Goal: Information Seeking & Learning: Learn about a topic

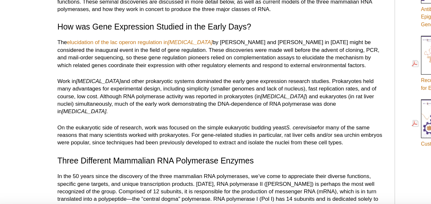
scroll to position [350, 0]
click at [59, 43] on p "The elucidation of the lac operon regulation in [MEDICAL_DATA] by [PERSON_NAME]…" at bounding box center [179, 51] width 253 height 23
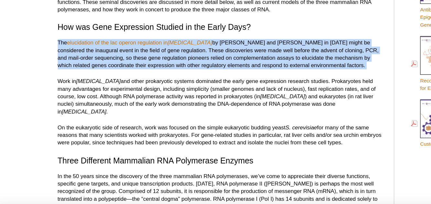
click at [59, 43] on p "The elucidation of the lac operon regulation in [MEDICAL_DATA] by [PERSON_NAME]…" at bounding box center [179, 51] width 253 height 23
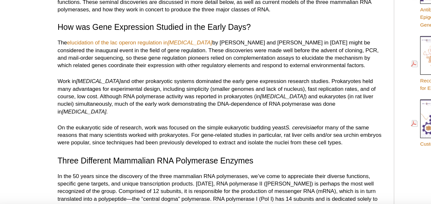
click at [59, 43] on p "The elucidation of the lac operon regulation in [MEDICAL_DATA] by [PERSON_NAME]…" at bounding box center [179, 51] width 253 height 23
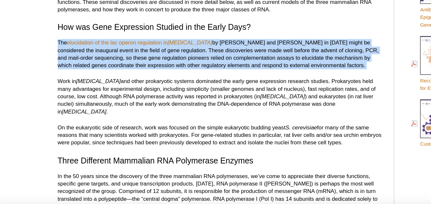
click at [59, 43] on p "The elucidation of the lac operon regulation in [MEDICAL_DATA] by [PERSON_NAME]…" at bounding box center [179, 51] width 253 height 23
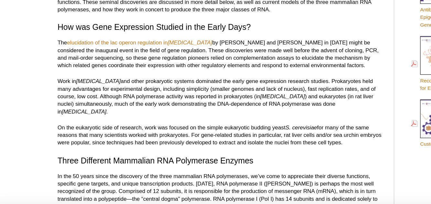
click at [59, 43] on p "The elucidation of the lac operon regulation in [MEDICAL_DATA] by [PERSON_NAME]…" at bounding box center [179, 51] width 253 height 23
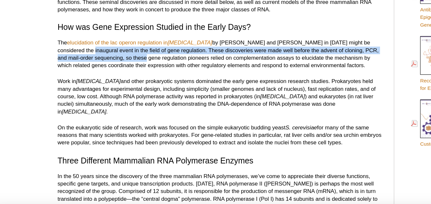
drag, startPoint x: 59, startPoint y: 43, endPoint x: 85, endPoint y: 50, distance: 27.9
click at [85, 50] on p "The elucidation of the lac operon regulation in [MEDICAL_DATA] by [PERSON_NAME]…" at bounding box center [179, 51] width 253 height 23
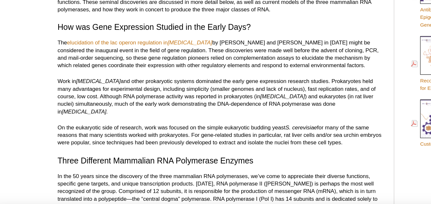
click at [85, 50] on p "The elucidation of the lac operon regulation in [MEDICAL_DATA] by [PERSON_NAME]…" at bounding box center [179, 51] width 253 height 23
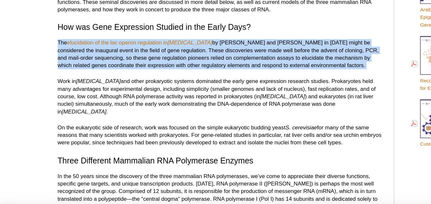
click at [85, 50] on p "The elucidation of the lac operon regulation in [MEDICAL_DATA] by [PERSON_NAME]…" at bounding box center [179, 51] width 253 height 23
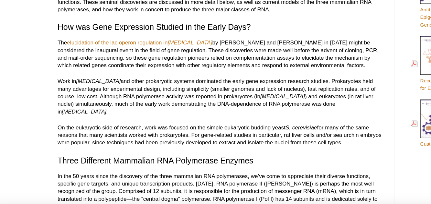
click at [106, 70] on p "Work in [MEDICAL_DATA] and other prokaryotic systems dominated the early gene e…" at bounding box center [179, 84] width 253 height 29
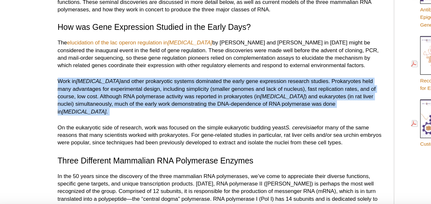
click at [106, 70] on p "Work in [MEDICAL_DATA] and other prokaryotic systems dominated the early gene e…" at bounding box center [179, 84] width 253 height 29
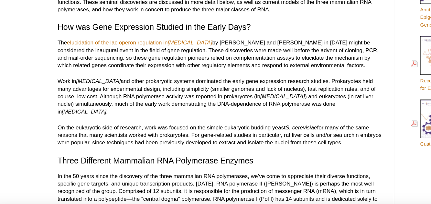
click at [106, 70] on p "Work in [MEDICAL_DATA] and other prokaryotic systems dominated the early gene e…" at bounding box center [179, 84] width 253 height 29
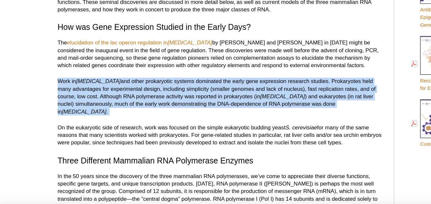
click at [106, 70] on p "Work in [MEDICAL_DATA] and other prokaryotic systems dominated the early gene e…" at bounding box center [179, 84] width 253 height 29
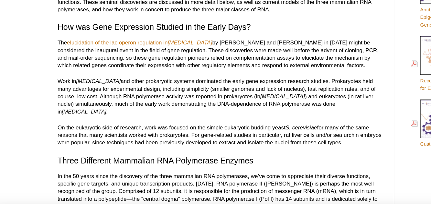
click at [106, 70] on p "Work in [MEDICAL_DATA] and other prokaryotic systems dominated the early gene e…" at bounding box center [179, 84] width 253 height 29
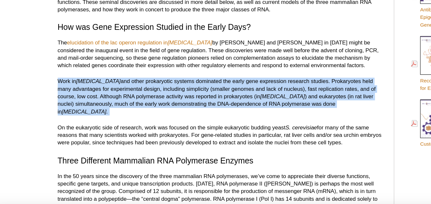
click at [106, 70] on p "Work in [MEDICAL_DATA] and other prokaryotic systems dominated the early gene e…" at bounding box center [179, 84] width 253 height 29
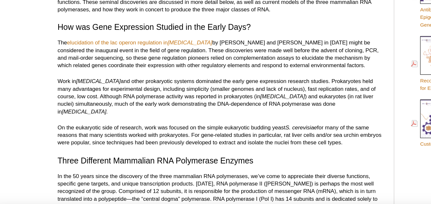
click at [106, 70] on p "Work in [MEDICAL_DATA] and other prokaryotic systems dominated the early gene e…" at bounding box center [179, 84] width 253 height 29
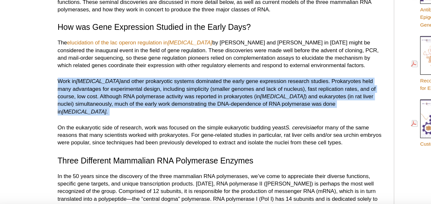
click at [106, 70] on p "Work in [MEDICAL_DATA] and other prokaryotic systems dominated the early gene e…" at bounding box center [179, 84] width 253 height 29
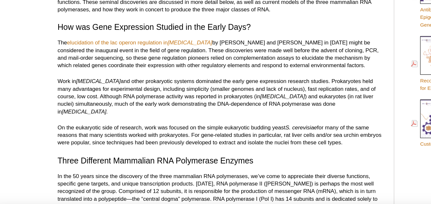
click at [106, 70] on p "Work in [MEDICAL_DATA] and other prokaryotic systems dominated the early gene e…" at bounding box center [179, 84] width 253 height 29
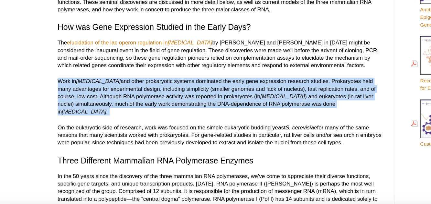
click at [106, 70] on p "Work in [MEDICAL_DATA] and other prokaryotic systems dominated the early gene e…" at bounding box center [179, 84] width 253 height 29
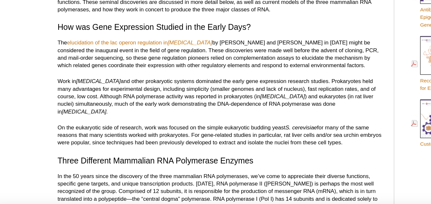
click at [106, 70] on p "Work in [MEDICAL_DATA] and other prokaryotic systems dominated the early gene e…" at bounding box center [179, 84] width 253 height 29
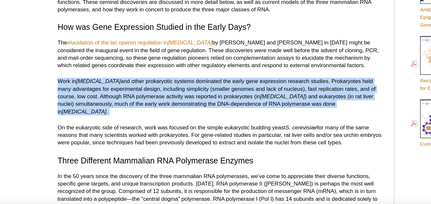
click at [106, 70] on p "Work in [MEDICAL_DATA] and other prokaryotic systems dominated the early gene e…" at bounding box center [179, 84] width 253 height 29
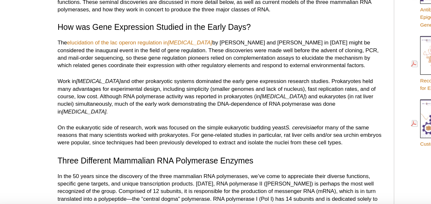
click at [106, 70] on p "Work in [MEDICAL_DATA] and other prokaryotic systems dominated the early gene e…" at bounding box center [179, 84] width 253 height 29
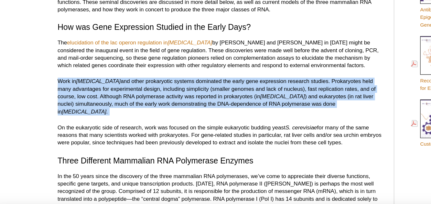
click at [106, 70] on p "Work in [MEDICAL_DATA] and other prokaryotic systems dominated the early gene e…" at bounding box center [179, 84] width 253 height 29
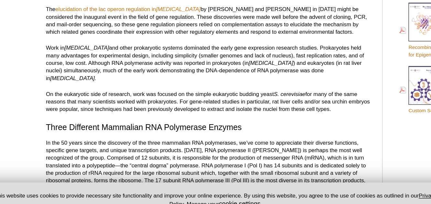
click at [125, 106] on p "On the eukaryotic side of research, work was focused on the simple eukaryotic b…" at bounding box center [179, 114] width 253 height 17
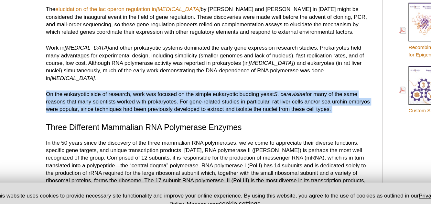
click at [125, 106] on p "On the eukaryotic side of research, work was focused on the simple eukaryotic b…" at bounding box center [179, 114] width 253 height 17
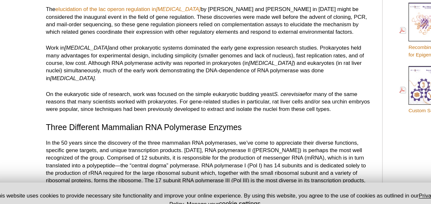
click at [125, 106] on p "On the eukaryotic side of research, work was focused on the simple eukaryotic b…" at bounding box center [179, 114] width 253 height 17
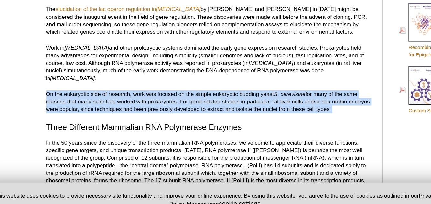
click at [125, 106] on p "On the eukaryotic side of research, work was focused on the simple eukaryotic b…" at bounding box center [179, 114] width 253 height 17
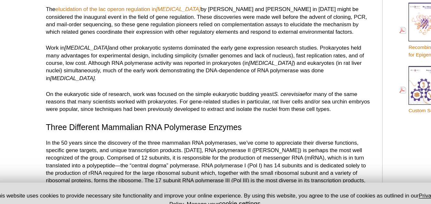
click at [125, 106] on p "On the eukaryotic side of research, work was focused on the simple eukaryotic b…" at bounding box center [179, 114] width 253 height 17
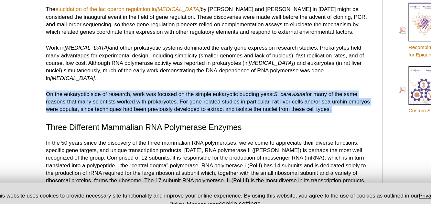
click at [125, 106] on p "On the eukaryotic side of research, work was focused on the simple eukaryotic b…" at bounding box center [179, 114] width 253 height 17
click at [153, 106] on p "On the eukaryotic side of research, work was focused on the simple eukaryotic b…" at bounding box center [179, 114] width 253 height 17
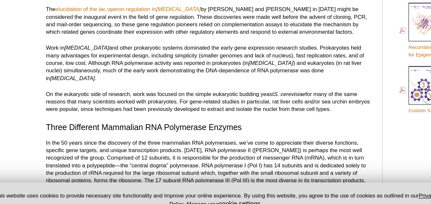
click at [153, 106] on p "On the eukaryotic side of research, work was focused on the simple eukaryotic b…" at bounding box center [179, 114] width 253 height 17
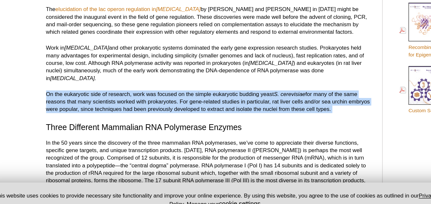
click at [153, 106] on p "On the eukaryotic side of research, work was focused on the simple eukaryotic b…" at bounding box center [179, 114] width 253 height 17
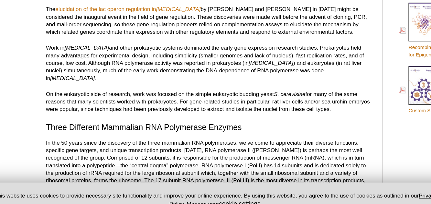
click at [153, 106] on p "On the eukaryotic side of research, work was focused on the simple eukaryotic b…" at bounding box center [179, 114] width 253 height 17
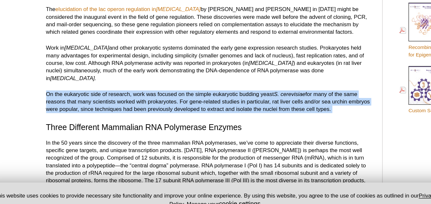
click at [153, 106] on p "On the eukaryotic side of research, work was focused on the simple eukaryotic b…" at bounding box center [179, 114] width 253 height 17
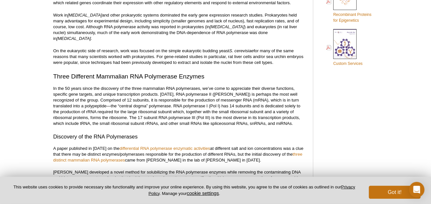
scroll to position [407, 0]
click at [135, 85] on p "In the 50 years since the discovery of the three mammalian RNA polymerases, we’…" at bounding box center [179, 105] width 253 height 41
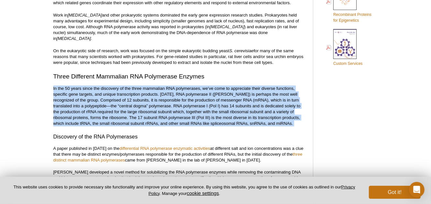
click at [135, 85] on p "In the 50 years since the discovery of the three mammalian RNA polymerases, we’…" at bounding box center [179, 105] width 253 height 41
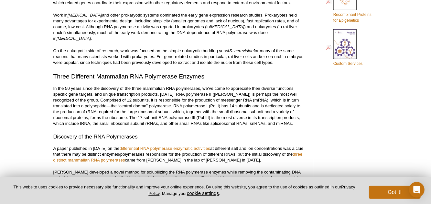
click at [135, 85] on p "In the 50 years since the discovery of the three mammalian RNA polymerases, we’…" at bounding box center [179, 105] width 253 height 41
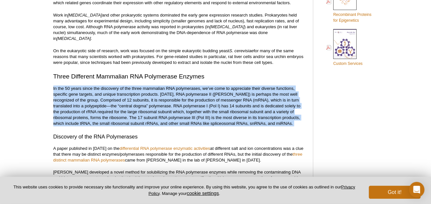
click at [135, 85] on p "In the 50 years since the discovery of the three mammalian RNA polymerases, we’…" at bounding box center [179, 105] width 253 height 41
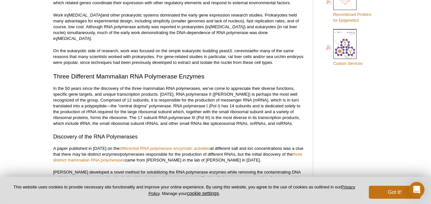
click at [135, 85] on p "In the 50 years since the discovery of the three mammalian RNA polymerases, we’…" at bounding box center [179, 105] width 253 height 41
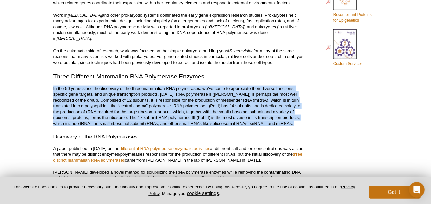
click at [135, 85] on p "In the 50 years since the discovery of the three mammalian RNA polymerases, we’…" at bounding box center [179, 105] width 253 height 41
click at [165, 85] on p "In the 50 years since the discovery of the three mammalian RNA polymerases, we’…" at bounding box center [179, 105] width 253 height 41
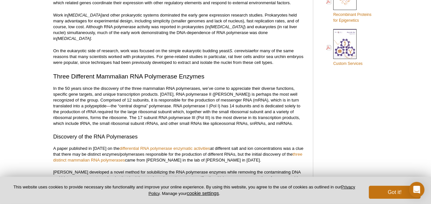
click at [165, 85] on p "In the 50 years since the discovery of the three mammalian RNA polymerases, we’…" at bounding box center [179, 105] width 253 height 41
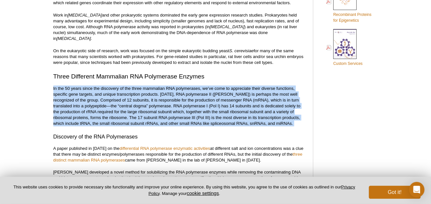
click at [165, 85] on p "In the 50 years since the discovery of the three mammalian RNA polymerases, we’…" at bounding box center [179, 105] width 253 height 41
click at [146, 93] on p "In the 50 years since the discovery of the three mammalian RNA polymerases, we’…" at bounding box center [179, 105] width 253 height 41
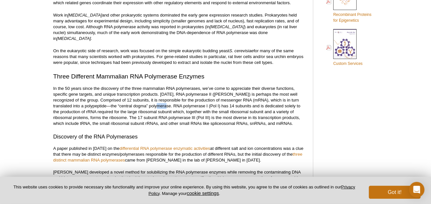
click at [146, 93] on p "In the 50 years since the discovery of the three mammalian RNA polymerases, we’…" at bounding box center [179, 105] width 253 height 41
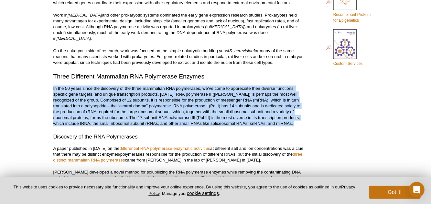
click at [143, 93] on p "In the 50 years since the discovery of the three mammalian RNA polymerases, we’…" at bounding box center [179, 105] width 253 height 41
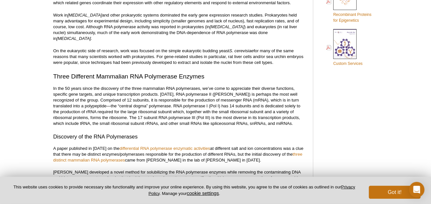
click at [143, 93] on p "In the 50 years since the discovery of the three mammalian RNA polymerases, we’…" at bounding box center [179, 105] width 253 height 41
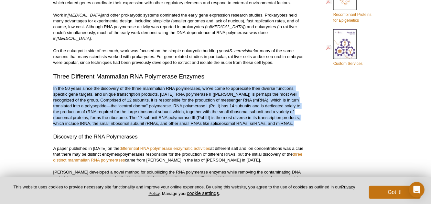
click at [143, 93] on p "In the 50 years since the discovery of the three mammalian RNA polymerases, we’…" at bounding box center [179, 105] width 253 height 41
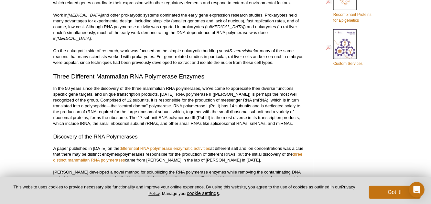
click at [143, 93] on p "In the 50 years since the discovery of the three mammalian RNA polymerases, we’…" at bounding box center [179, 105] width 253 height 41
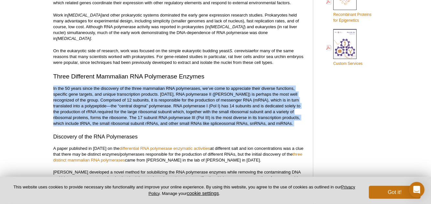
click at [143, 93] on p "In the 50 years since the discovery of the three mammalian RNA polymerases, we’…" at bounding box center [179, 105] width 253 height 41
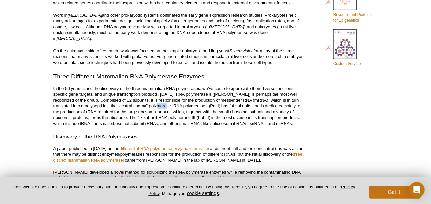
click at [143, 93] on p "In the 50 years since the discovery of the three mammalian RNA polymerases, we’…" at bounding box center [179, 105] width 253 height 41
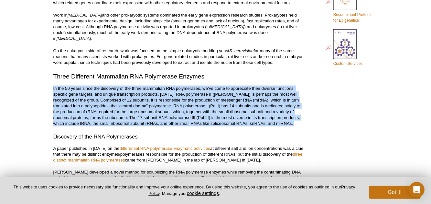
click at [143, 93] on p "In the 50 years since the discovery of the three mammalian RNA polymerases, we’…" at bounding box center [179, 105] width 253 height 41
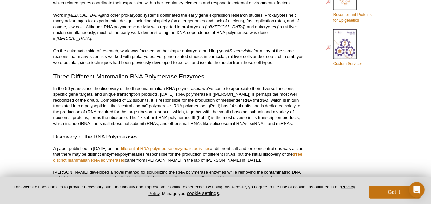
click at [143, 93] on p "In the 50 years since the discovery of the three mammalian RNA polymerases, we’…" at bounding box center [179, 105] width 253 height 41
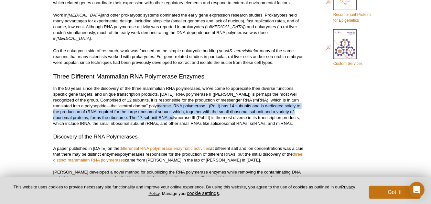
drag, startPoint x: 143, startPoint y: 93, endPoint x: 152, endPoint y: 103, distance: 13.0
click at [152, 103] on p "In the 50 years since the discovery of the three mammalian RNA polymerases, we’…" at bounding box center [179, 105] width 253 height 41
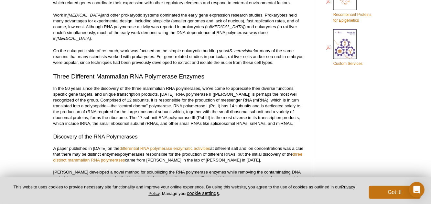
click at [152, 103] on p "In the 50 years since the discovery of the three mammalian RNA polymerases, we’…" at bounding box center [179, 105] width 253 height 41
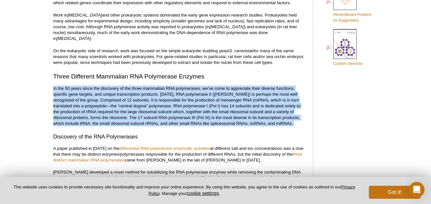
click at [152, 103] on p "In the 50 years since the discovery of the three mammalian RNA polymerases, we’…" at bounding box center [179, 105] width 253 height 41
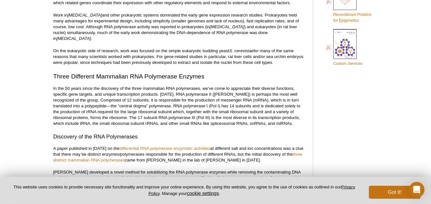
click at [175, 106] on p "In the 50 years since the discovery of the three mammalian RNA polymerases, we’…" at bounding box center [179, 105] width 253 height 41
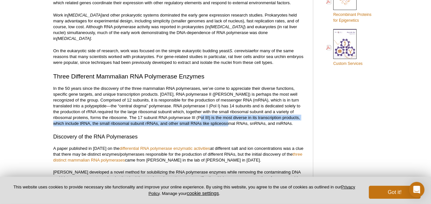
drag, startPoint x: 175, startPoint y: 106, endPoint x: 197, endPoint y: 111, distance: 22.6
click at [197, 111] on p "In the 50 years since the discovery of the three mammalian RNA polymerases, we’…" at bounding box center [179, 105] width 253 height 41
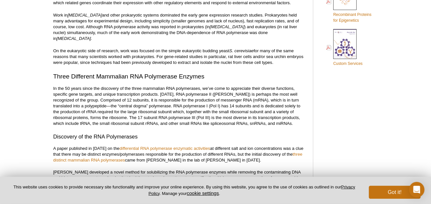
click at [197, 111] on p "In the 50 years since the discovery of the three mammalian RNA polymerases, we’…" at bounding box center [179, 105] width 253 height 41
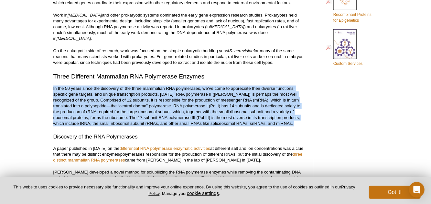
click at [197, 111] on p "In the 50 years since the discovery of the three mammalian RNA polymerases, we’…" at bounding box center [179, 105] width 253 height 41
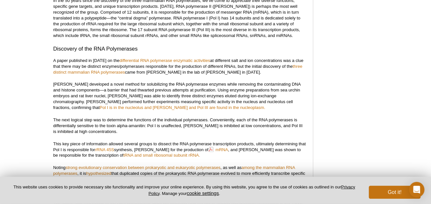
scroll to position [497, 0]
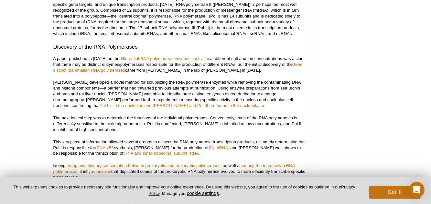
click at [157, 56] on p "A paper published in [DATE] on the differential RNA polymerase enzymatic activi…" at bounding box center [179, 64] width 253 height 17
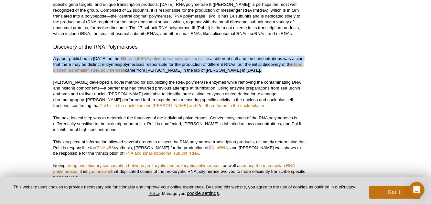
click at [157, 56] on p "A paper published in [DATE] on the differential RNA polymerase enzymatic activi…" at bounding box center [179, 64] width 253 height 17
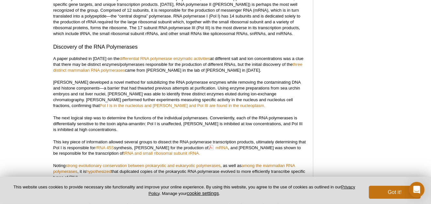
click at [157, 56] on p "A paper published in [DATE] on the differential RNA polymerase enzymatic activi…" at bounding box center [179, 64] width 253 height 17
click at [172, 56] on p "A paper published in [DATE] on the differential RNA polymerase enzymatic activi…" at bounding box center [179, 64] width 253 height 17
drag, startPoint x: 172, startPoint y: 51, endPoint x: 181, endPoint y: 51, distance: 9.1
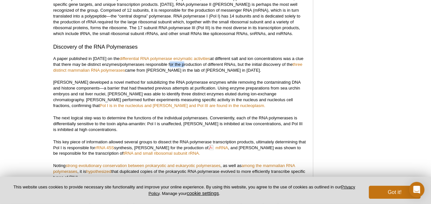
click at [181, 56] on p "A paper published in [DATE] on the differential RNA polymerase enzymatic activi…" at bounding box center [179, 64] width 253 height 17
click at [152, 79] on p "[PERSON_NAME] developed a novel method for solubilizing the RNA polymerase enzy…" at bounding box center [179, 93] width 253 height 29
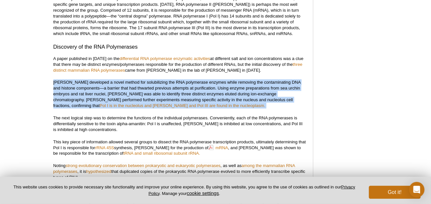
click at [152, 79] on p "[PERSON_NAME] developed a novel method for solubilizing the RNA polymerase enzy…" at bounding box center [179, 93] width 253 height 29
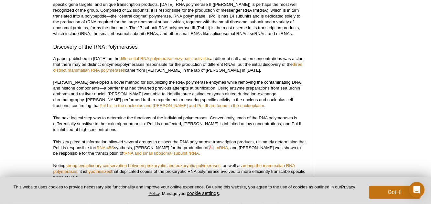
click at [152, 79] on p "[PERSON_NAME] developed a novel method for solubilizing the RNA polymerase enzy…" at bounding box center [179, 93] width 253 height 29
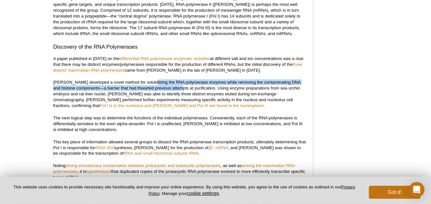
drag, startPoint x: 152, startPoint y: 68, endPoint x: 171, endPoint y: 74, distance: 19.3
click at [171, 79] on p "[PERSON_NAME] developed a novel method for solubilizing the RNA polymerase enzy…" at bounding box center [179, 93] width 253 height 29
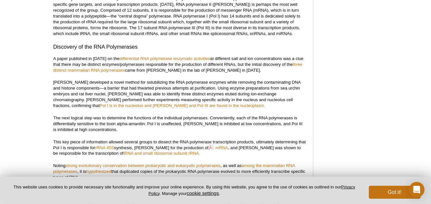
click at [171, 79] on p "[PERSON_NAME] developed a novel method for solubilizing the RNA polymerase enzy…" at bounding box center [179, 93] width 253 height 29
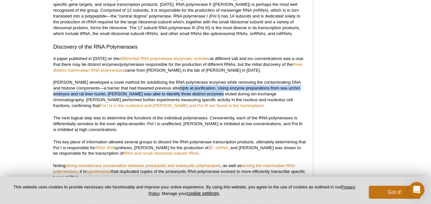
drag, startPoint x: 171, startPoint y: 74, endPoint x: 193, endPoint y: 81, distance: 23.4
click at [193, 81] on p "[PERSON_NAME] developed a novel method for solubilizing the RNA polymerase enzy…" at bounding box center [179, 93] width 253 height 29
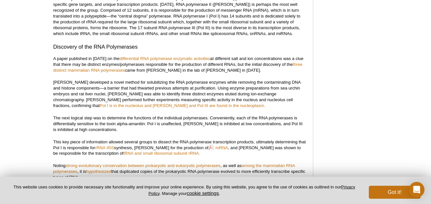
click at [193, 81] on p "[PERSON_NAME] developed a novel method for solubilizing the RNA polymerase enzy…" at bounding box center [179, 93] width 253 height 29
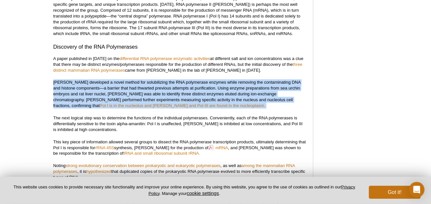
click at [193, 81] on p "[PERSON_NAME] developed a novel method for solubilizing the RNA polymerase enzy…" at bounding box center [179, 93] width 253 height 29
click at [204, 81] on p "[PERSON_NAME] developed a novel method for solubilizing the RNA polymerase enzy…" at bounding box center [179, 93] width 253 height 29
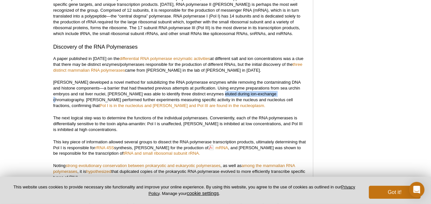
drag, startPoint x: 204, startPoint y: 81, endPoint x: 262, endPoint y: 82, distance: 58.6
click at [262, 82] on p "[PERSON_NAME] developed a novel method for solubilizing the RNA polymerase enzy…" at bounding box center [179, 93] width 253 height 29
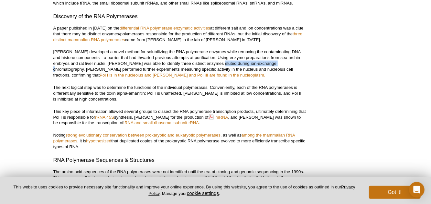
scroll to position [535, 0]
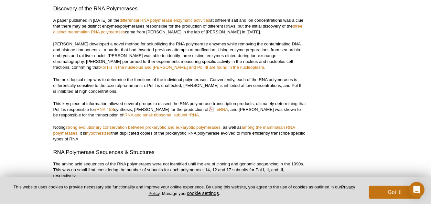
click at [108, 77] on p "The next logical step was to determine the functions of the individual polymera…" at bounding box center [179, 85] width 253 height 17
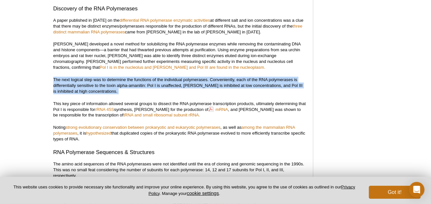
click at [108, 77] on p "The next logical step was to determine the functions of the individual polymera…" at bounding box center [179, 85] width 253 height 17
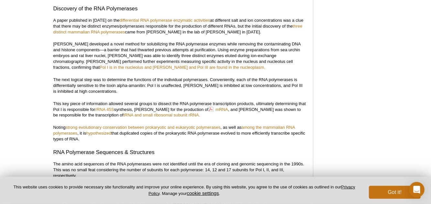
click at [108, 77] on p "The next logical step was to determine the functions of the individual polymera…" at bounding box center [179, 85] width 253 height 17
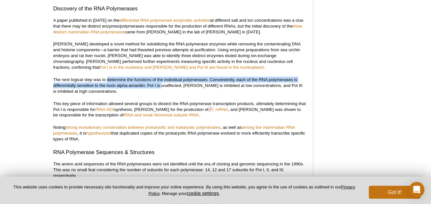
drag, startPoint x: 108, startPoint y: 67, endPoint x: 160, endPoint y: 74, distance: 51.9
click at [160, 77] on p "The next logical step was to determine the functions of the individual polymera…" at bounding box center [179, 85] width 253 height 17
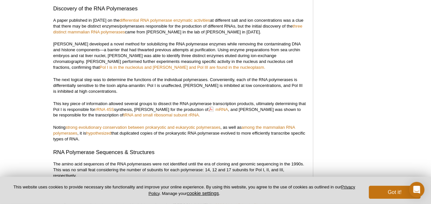
click at [160, 77] on p "The next logical step was to determine the functions of the individual polymera…" at bounding box center [179, 85] width 253 height 17
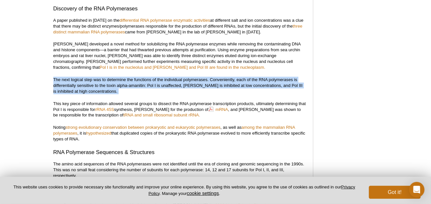
click at [160, 77] on p "The next logical step was to determine the functions of the individual polymera…" at bounding box center [179, 85] width 253 height 17
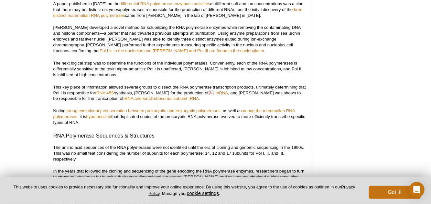
scroll to position [552, 0]
click at [171, 84] on p "This key piece of information allowed several groups to dissect the RNA polymer…" at bounding box center [179, 92] width 253 height 17
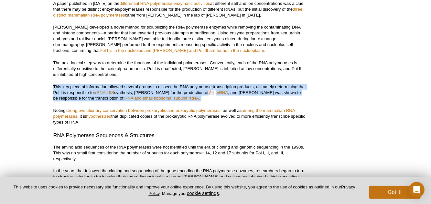
click at [171, 84] on p "This key piece of information allowed several groups to dissect the RNA polymer…" at bounding box center [179, 92] width 253 height 17
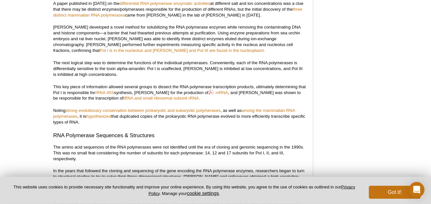
click at [137, 84] on p "This key piece of information allowed several groups to dissect the RNA polymer…" at bounding box center [179, 92] width 253 height 17
drag, startPoint x: 137, startPoint y: 79, endPoint x: 164, endPoint y: 79, distance: 27.5
click at [164, 84] on p "This key piece of information allowed several groups to dissect the RNA polymer…" at bounding box center [179, 92] width 253 height 17
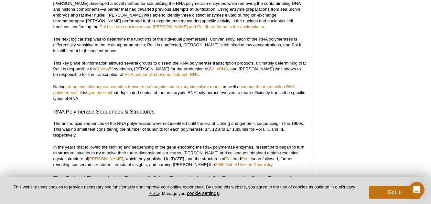
scroll to position [576, 0]
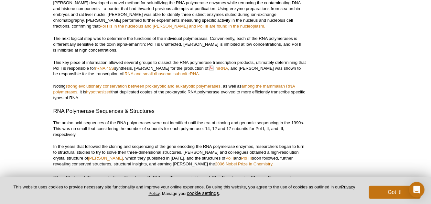
click at [124, 84] on p "Noting strong evolutionary conservation between prokaryotic and eukaryotic poly…" at bounding box center [179, 92] width 253 height 17
drag, startPoint x: 124, startPoint y: 81, endPoint x: 151, endPoint y: 81, distance: 27.2
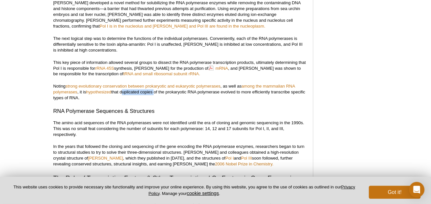
click at [151, 84] on p "Noting strong evolutionary conservation between prokaryotic and eukaryotic poly…" at bounding box center [179, 92] width 253 height 17
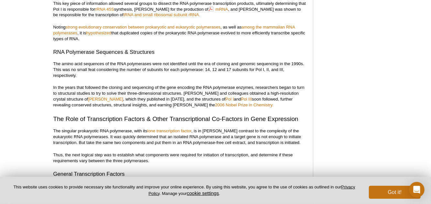
scroll to position [637, 0]
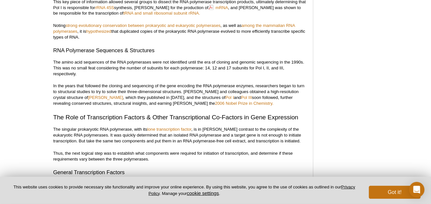
click at [96, 47] on h3 "RNA Polymerase Sequences & Structures" at bounding box center [179, 51] width 253 height 8
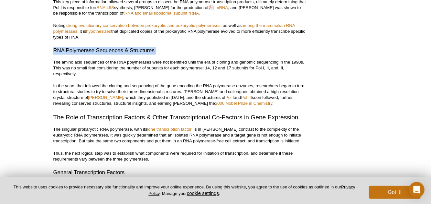
click at [96, 47] on h3 "RNA Polymerase Sequences & Structures" at bounding box center [179, 51] width 253 height 8
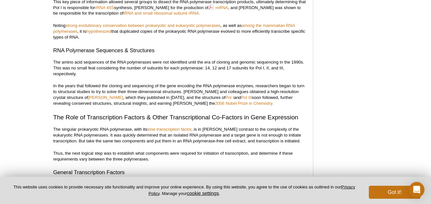
click at [112, 46] on div "<< Back to MOTIFvations Blog Home Page Celebrating 50 Years of RNA Polymerases …" at bounding box center [179, 138] width 253 height 1430
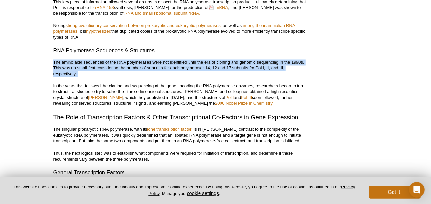
click at [112, 46] on div "<< Back to MOTIFvations Blog Home Page Celebrating 50 Years of RNA Polymerases …" at bounding box center [179, 138] width 253 height 1430
click at [126, 60] on p "The amino acid sequences of the RNA polymerases were not identified until the e…" at bounding box center [179, 68] width 253 height 17
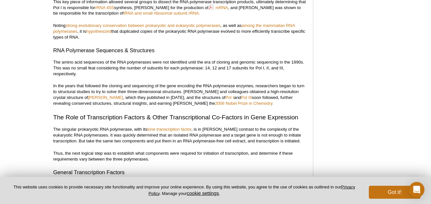
click at [126, 60] on p "The amino acid sequences of the RNA polymerases were not identified until the e…" at bounding box center [179, 68] width 253 height 17
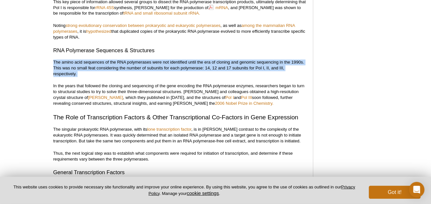
click at [126, 60] on p "The amino acid sequences of the RNA polymerases were not identified until the e…" at bounding box center [179, 68] width 253 height 17
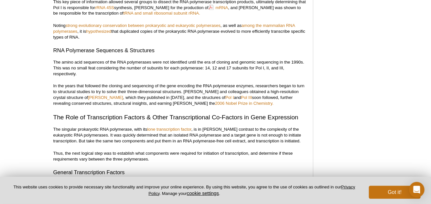
click at [126, 60] on p "The amino acid sequences of the RNA polymerases were not identified until the e…" at bounding box center [179, 68] width 253 height 17
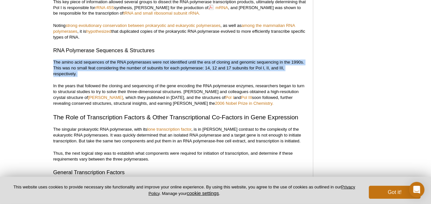
click at [126, 60] on p "The amino acid sequences of the RNA polymerases were not identified until the e…" at bounding box center [179, 68] width 253 height 17
click at [141, 60] on p "The amino acid sequences of the RNA polymerases were not identified until the e…" at bounding box center [179, 68] width 253 height 17
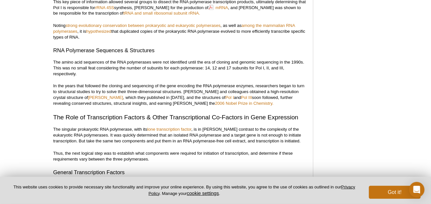
click at [141, 60] on p "The amino acid sequences of the RNA polymerases were not identified until the e…" at bounding box center [179, 68] width 253 height 17
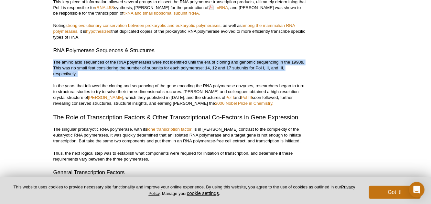
click at [141, 60] on p "The amino acid sequences of the RNA polymerases were not identified until the e…" at bounding box center [179, 68] width 253 height 17
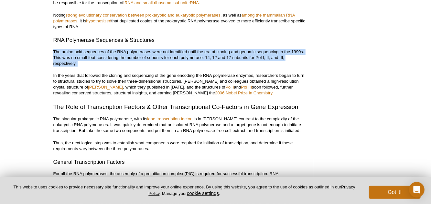
scroll to position [647, 0]
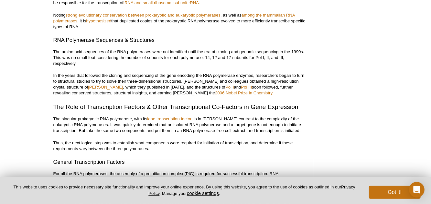
click at [124, 72] on p "In the years that followed the cloning and sequencing of the gene encoding the …" at bounding box center [179, 83] width 253 height 23
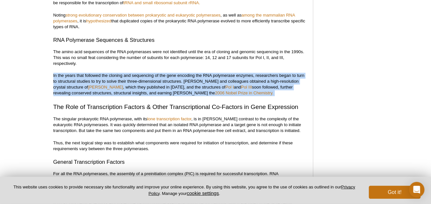
click at [124, 72] on p "In the years that followed the cloning and sequencing of the gene encoding the …" at bounding box center [179, 83] width 253 height 23
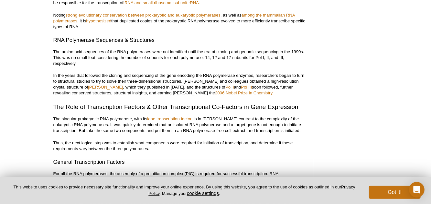
click at [124, 72] on p "In the years that followed the cloning and sequencing of the gene encoding the …" at bounding box center [179, 83] width 253 height 23
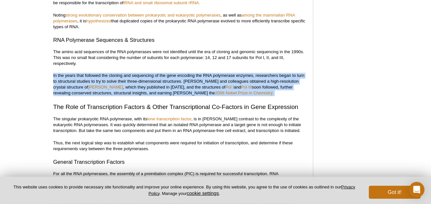
click at [124, 72] on p "In the years that followed the cloning and sequencing of the gene encoding the …" at bounding box center [179, 83] width 253 height 23
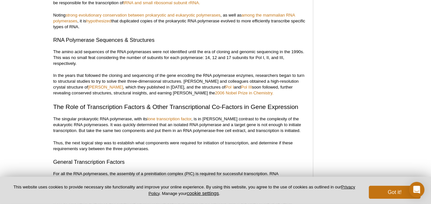
click at [124, 72] on p "In the years that followed the cloning and sequencing of the gene encoding the …" at bounding box center [179, 83] width 253 height 23
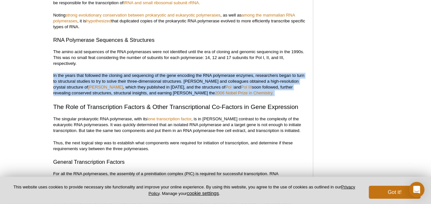
click at [124, 72] on p "In the years that followed the cloning and sequencing of the gene encoding the …" at bounding box center [179, 83] width 253 height 23
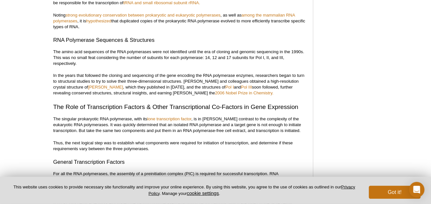
click at [125, 74] on p "In the years that followed the cloning and sequencing of the gene encoding the …" at bounding box center [179, 83] width 253 height 23
drag, startPoint x: 125, startPoint y: 74, endPoint x: 151, endPoint y: 75, distance: 25.3
click at [151, 75] on p "In the years that followed the cloning and sequencing of the gene encoding the …" at bounding box center [179, 83] width 253 height 23
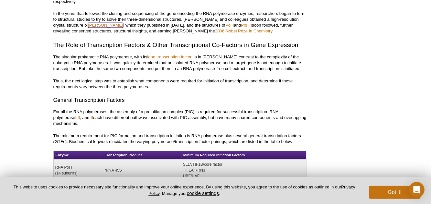
scroll to position [709, 0]
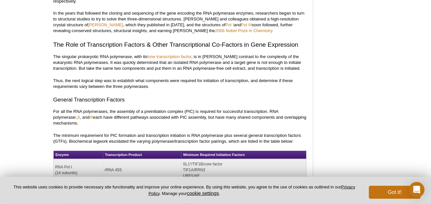
click at [116, 54] on p "The singular prokaryotic RNA polymerase, with its lone transcription factor , i…" at bounding box center [179, 62] width 253 height 17
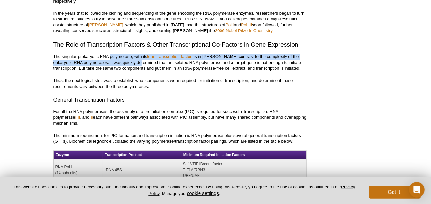
drag, startPoint x: 116, startPoint y: 45, endPoint x: 117, endPoint y: 51, distance: 6.3
click at [117, 54] on p "The singular prokaryotic RNA polymerase, with its lone transcription factor , i…" at bounding box center [179, 62] width 253 height 17
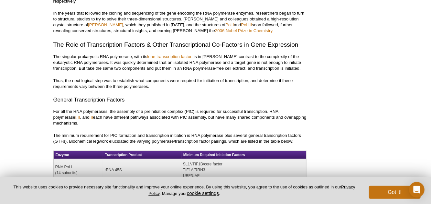
click at [117, 54] on p "The singular prokaryotic RNA polymerase, with its lone transcription factor , i…" at bounding box center [179, 62] width 253 height 17
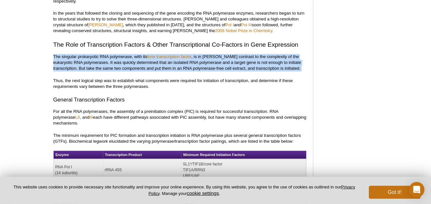
click at [117, 54] on p "The singular prokaryotic RNA polymerase, with its lone transcription factor , i…" at bounding box center [179, 62] width 253 height 17
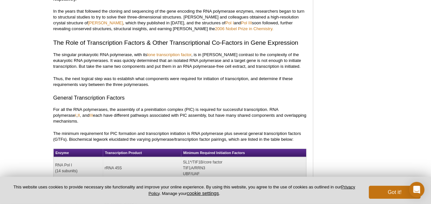
scroll to position [712, 0]
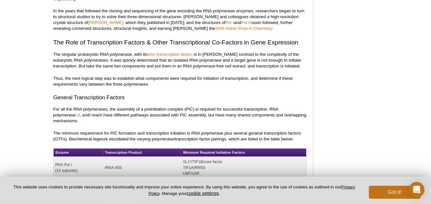
click at [114, 75] on p "Thus, the next logical step was to establish what components were required for …" at bounding box center [179, 81] width 253 height 12
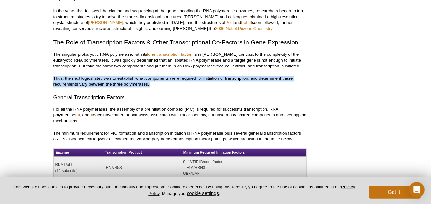
click at [114, 75] on p "Thus, the next logical step was to establish what components were required for …" at bounding box center [179, 81] width 253 height 12
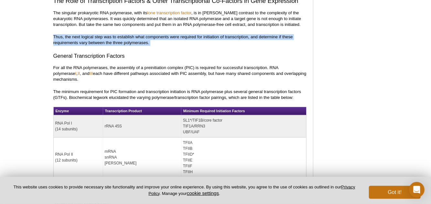
scroll to position [753, 0]
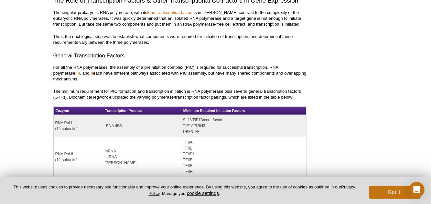
click at [123, 64] on p "For all the RNA polymerases, the assembly of a preinitiation complex (PIC) is r…" at bounding box center [179, 72] width 253 height 17
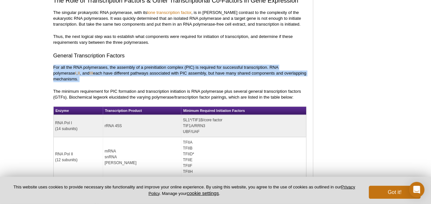
click at [123, 64] on p "For all the RNA polymerases, the assembly of a preinitiation complex (PIC) is r…" at bounding box center [179, 72] width 253 height 17
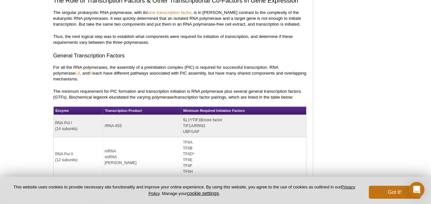
click at [133, 64] on p "For all the RNA polymerases, the assembly of a preinitiation complex (PIC) is r…" at bounding box center [179, 72] width 253 height 17
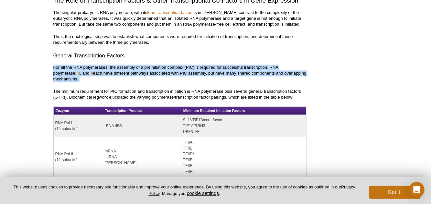
click at [133, 64] on p "For all the RNA polymerases, the assembly of a preinitiation complex (PIC) is r…" at bounding box center [179, 72] width 253 height 17
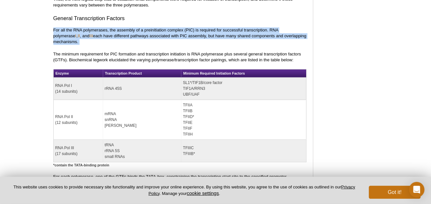
scroll to position [791, 0]
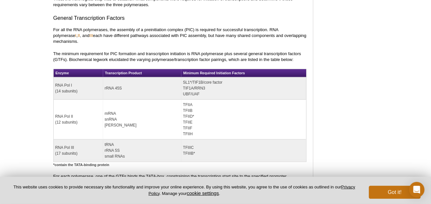
click at [133, 69] on th "Transcription Product" at bounding box center [142, 73] width 78 height 8
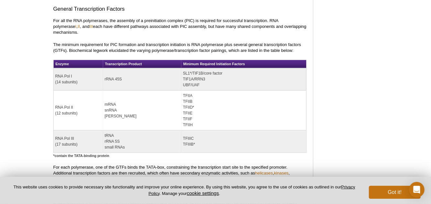
scroll to position [800, 0]
click at [137, 90] on td "mRNA snRNA [PERSON_NAME]" at bounding box center [142, 110] width 78 height 40
click at [112, 97] on td "mRNA snRNA [PERSON_NAME]" at bounding box center [142, 110] width 78 height 40
click at [254, 72] on td "SL1*/TIF1B/core factor TIF1A/RRN3 UBF/UAF" at bounding box center [244, 79] width 125 height 22
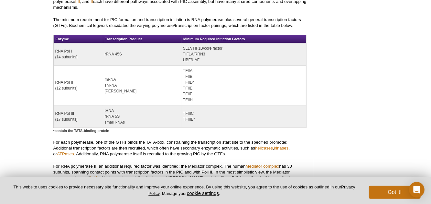
scroll to position [869, 0]
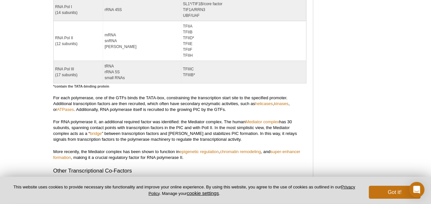
click at [149, 95] on p "For each polymerase, one of the GTFs binds the TATA-box, constraining the trans…" at bounding box center [179, 103] width 253 height 17
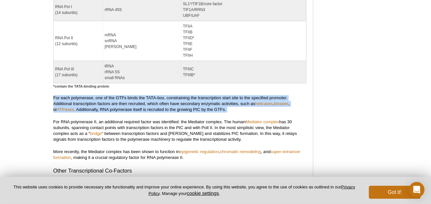
click at [149, 95] on p "For each polymerase, one of the GTFs binds the TATA-box, constraining the trans…" at bounding box center [179, 103] width 253 height 17
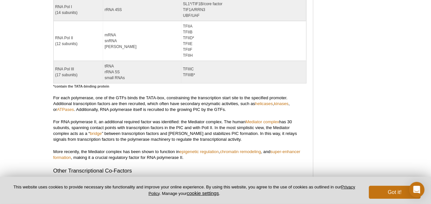
click at [149, 95] on p "For each polymerase, one of the GTFs binds the TATA-box, constraining the trans…" at bounding box center [179, 103] width 253 height 17
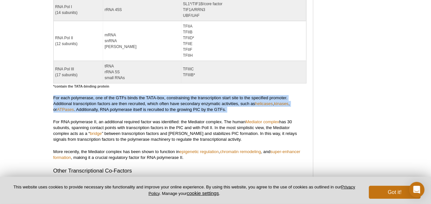
click at [149, 95] on p "For each polymerase, one of the GTFs binds the TATA-box, constraining the trans…" at bounding box center [179, 103] width 253 height 17
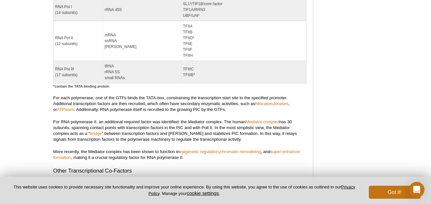
click at [149, 95] on p "For each polymerase, one of the GTFs binds the TATA-box, constraining the trans…" at bounding box center [179, 103] width 253 height 17
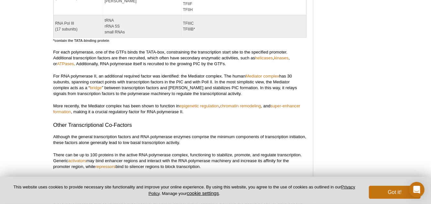
scroll to position [915, 0]
click at [131, 73] on p "For RNA polymerase II, an additional required factor was identified: the Mediat…" at bounding box center [179, 84] width 253 height 23
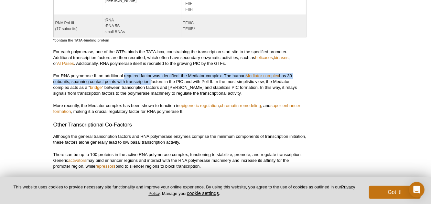
drag, startPoint x: 131, startPoint y: 65, endPoint x: 144, endPoint y: 69, distance: 13.8
click at [144, 73] on p "For RNA polymerase II, an additional required factor was identified: the Mediat…" at bounding box center [179, 84] width 253 height 23
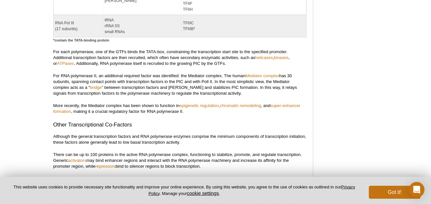
click at [144, 73] on p "For RNA polymerase II, an additional required factor was identified: the Mediat…" at bounding box center [179, 84] width 253 height 23
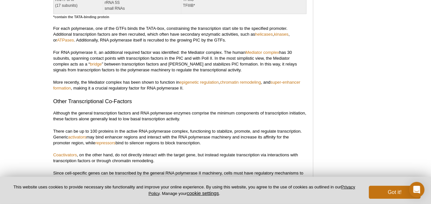
scroll to position [940, 0]
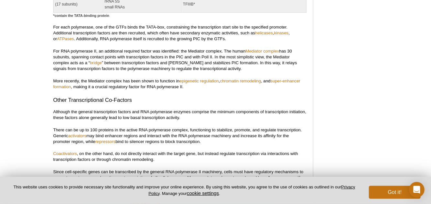
click at [144, 78] on p "More recently, the Mediator complex has been shown to function in epigenetic re…" at bounding box center [179, 84] width 253 height 12
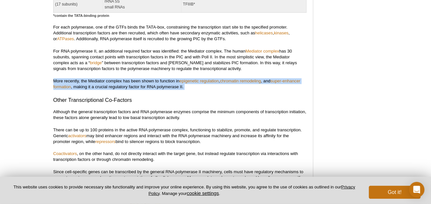
click at [144, 78] on p "More recently, the Mediator complex has been shown to function in epigenetic re…" at bounding box center [179, 84] width 253 height 12
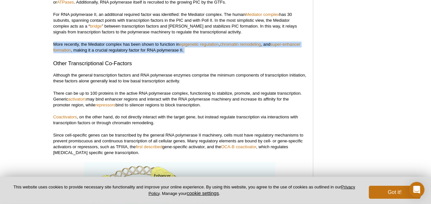
scroll to position [977, 0]
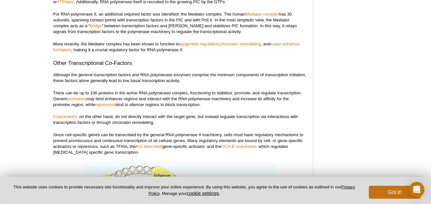
click at [144, 72] on p "Although the general transcription factors and RNA polymerase enzymes comprise …" at bounding box center [179, 78] width 253 height 12
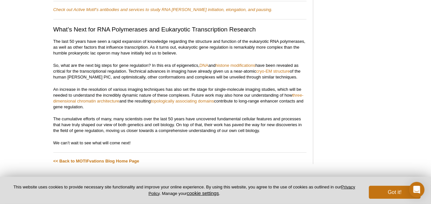
scroll to position [1460, 0]
